Goal: Navigation & Orientation: Find specific page/section

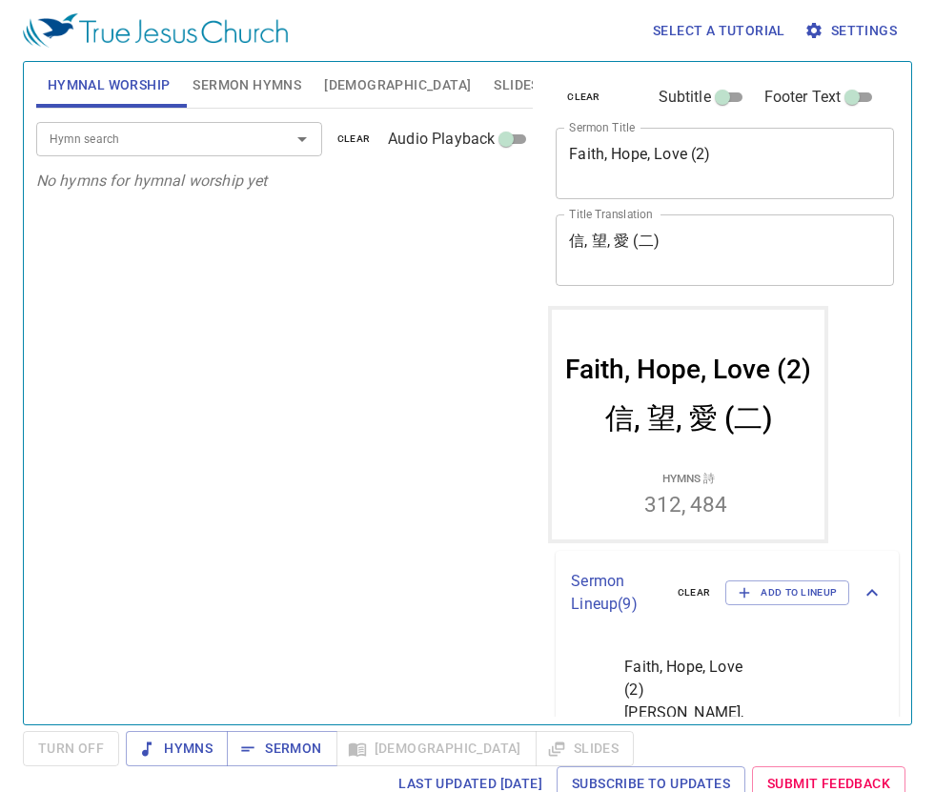
click at [225, 262] on div "Hymn search Hymn search clear Audio Playback No hymns for hymnal worship yet" at bounding box center [284, 409] width 497 height 600
click at [321, 737] on button "Sermon" at bounding box center [282, 748] width 110 height 35
